Goal: Information Seeking & Learning: Understand process/instructions

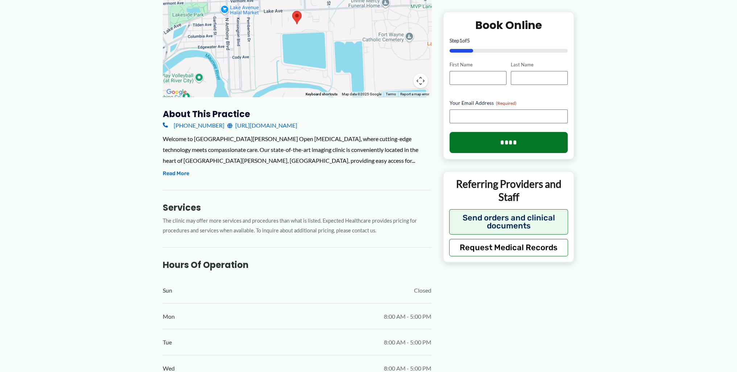
scroll to position [145, 0]
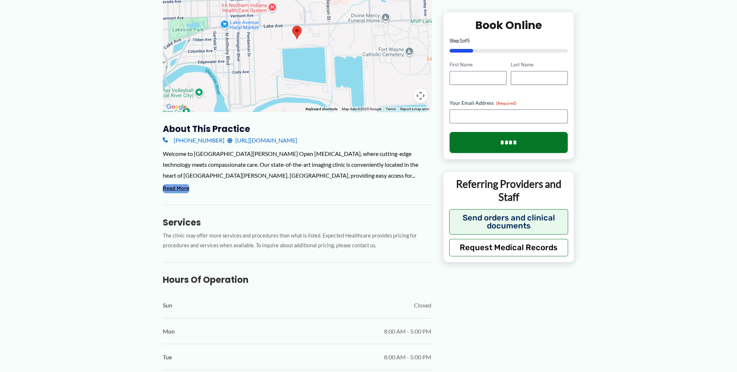
click at [164, 184] on button "Read More" at bounding box center [176, 188] width 26 height 9
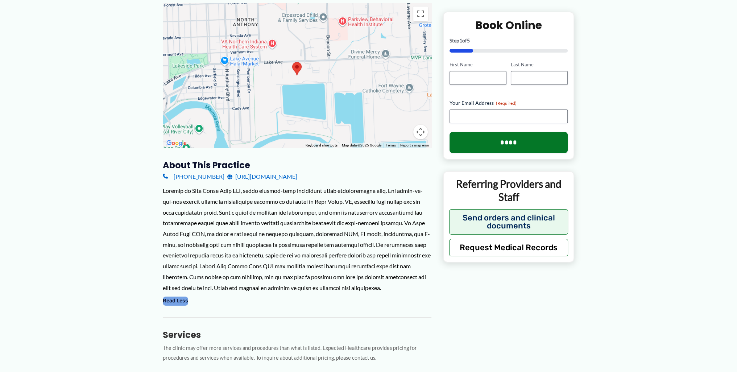
scroll to position [73, 0]
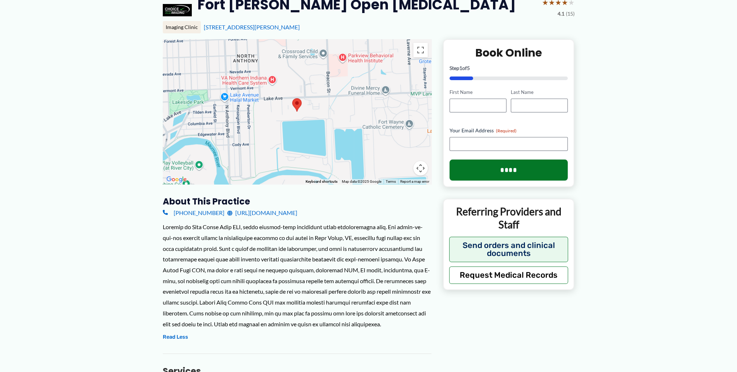
click at [292, 98] on area at bounding box center [292, 98] width 0 height 0
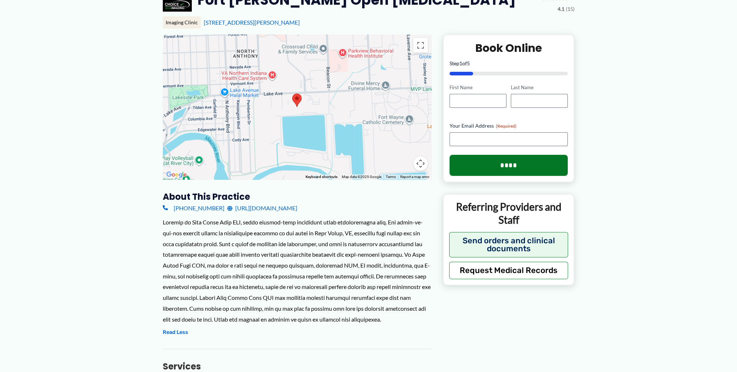
scroll to position [0, 0]
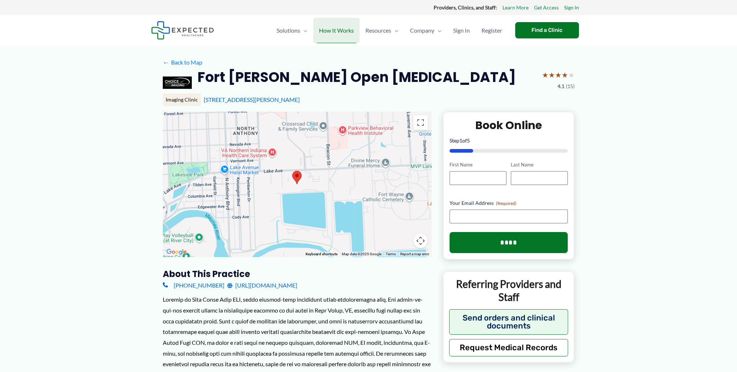
click at [341, 32] on span "How It Works" at bounding box center [336, 30] width 35 height 25
